Goal: Register for event/course

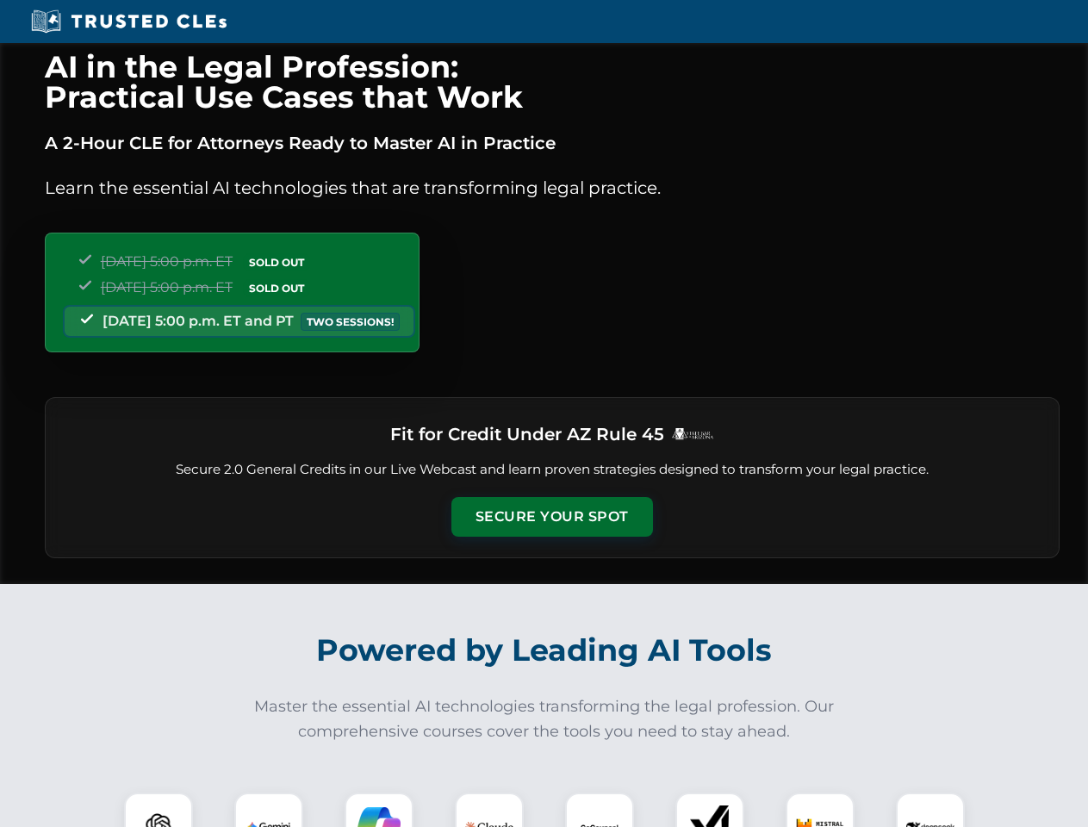
click at [551, 517] on button "Secure Your Spot" at bounding box center [552, 517] width 202 height 40
click at [159, 810] on img at bounding box center [159, 827] width 50 height 50
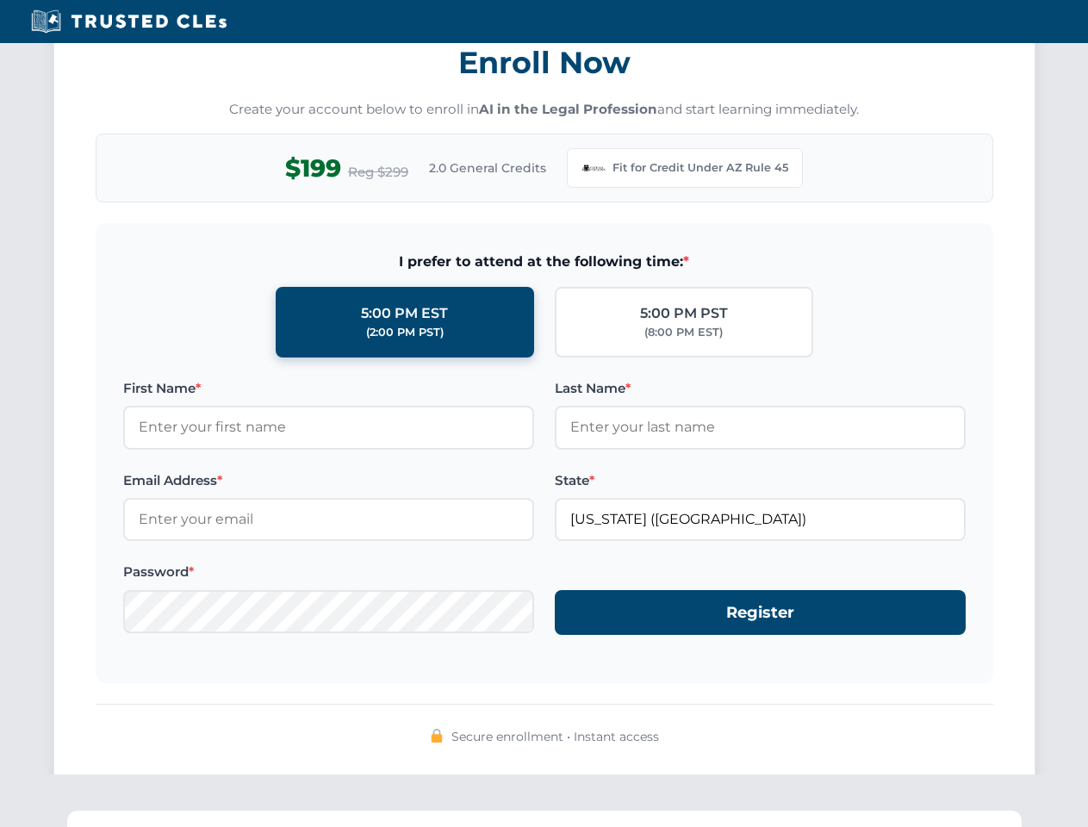
scroll to position [1679, 0]
